Goal: Information Seeking & Learning: Learn about a topic

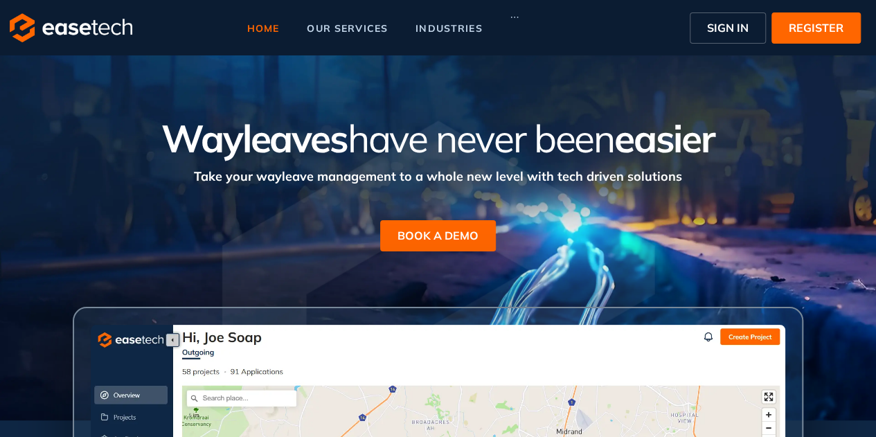
click at [253, 28] on span "home" at bounding box center [263, 29] width 33 height 10
click at [512, 16] on icon "ellipsis" at bounding box center [514, 17] width 10 height 10
click at [372, 25] on span "our services" at bounding box center [347, 29] width 81 height 10
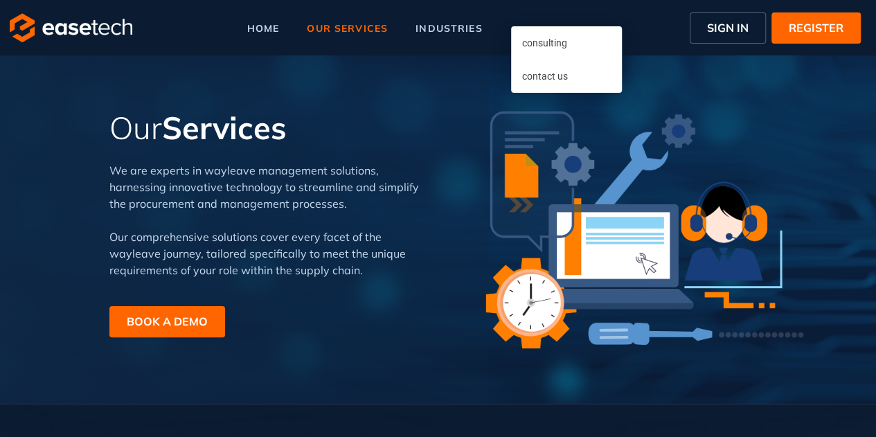
click at [514, 16] on icon "ellipsis" at bounding box center [514, 17] width 10 height 10
click at [529, 45] on span "consulting" at bounding box center [544, 42] width 45 height 11
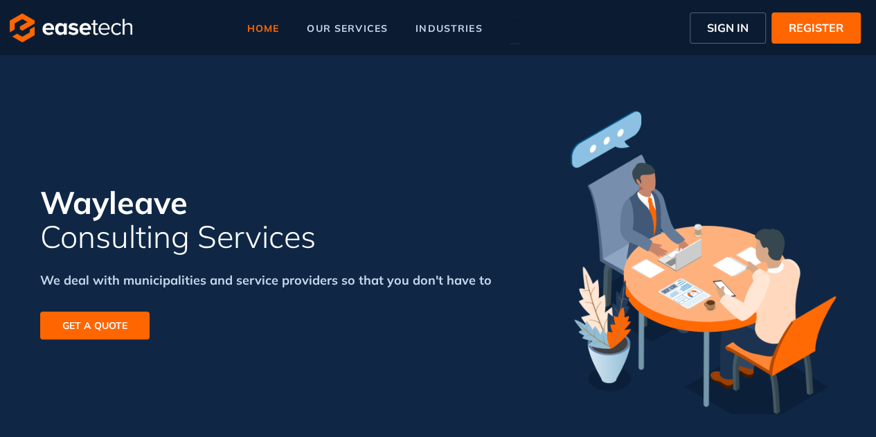
click at [257, 24] on span "home" at bounding box center [263, 29] width 33 height 10
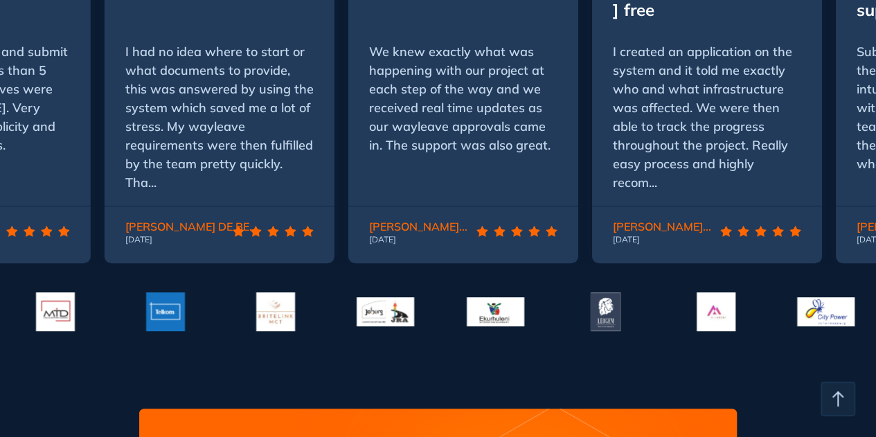
scroll to position [2971, 0]
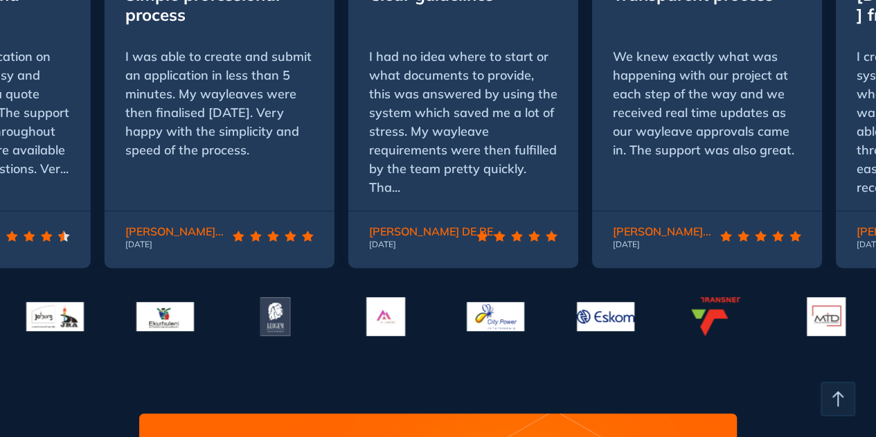
click at [623, 297] on img at bounding box center [825, 316] width 57 height 39
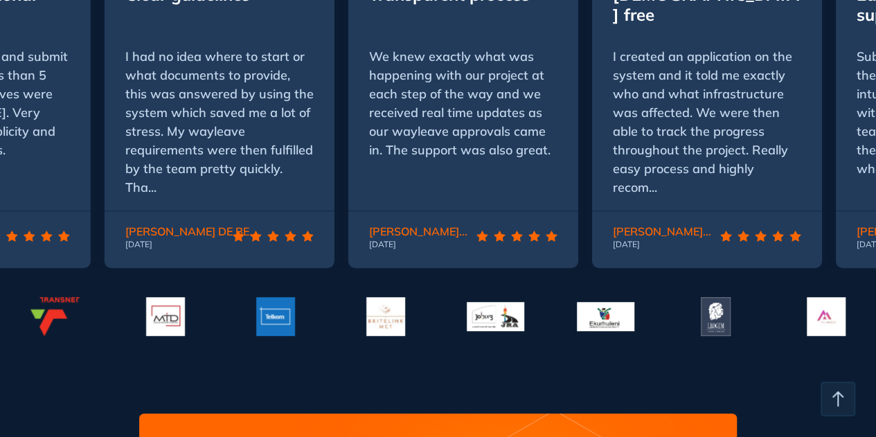
scroll to position [2901, 0]
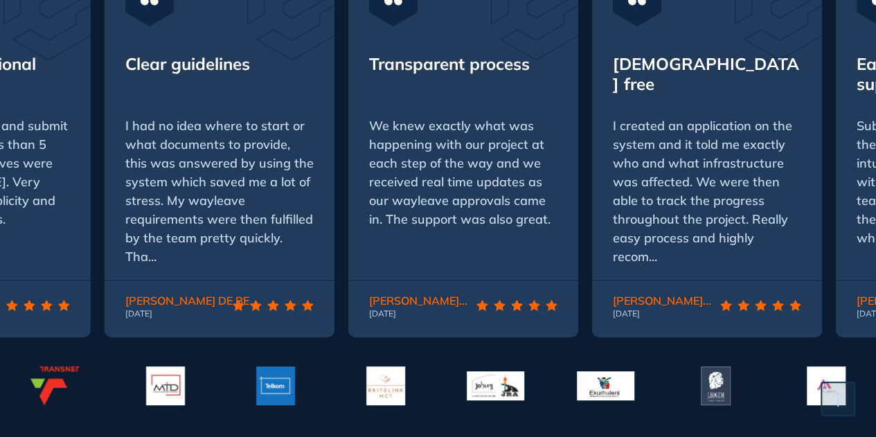
drag, startPoint x: 796, startPoint y: 267, endPoint x: 660, endPoint y: 269, distance: 135.7
click at [623, 280] on div "[PERSON_NAME] ... [DATE]" at bounding box center [707, 307] width 230 height 54
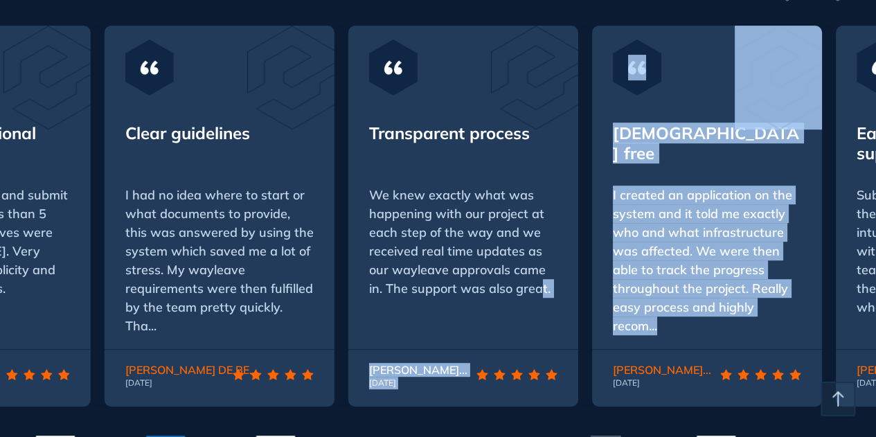
drag, startPoint x: 824, startPoint y: 284, endPoint x: 534, endPoint y: 280, distance: 289.3
click at [536, 280] on div "Transparent process We knew exactly what was happening with our project at each…" at bounding box center [779, 216] width 3313 height 381
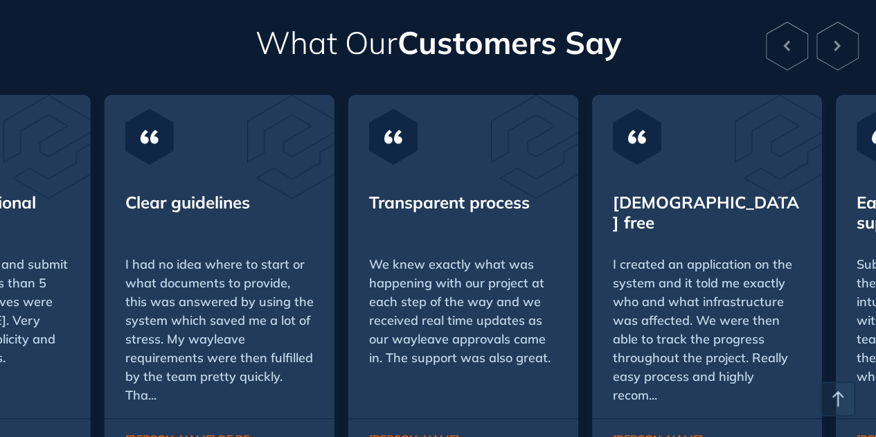
click at [623, 22] on div "What Our Customers Say Transparent process We knew exactly what was happening w…" at bounding box center [438, 288] width 876 height 581
